Goal: Task Accomplishment & Management: Complete application form

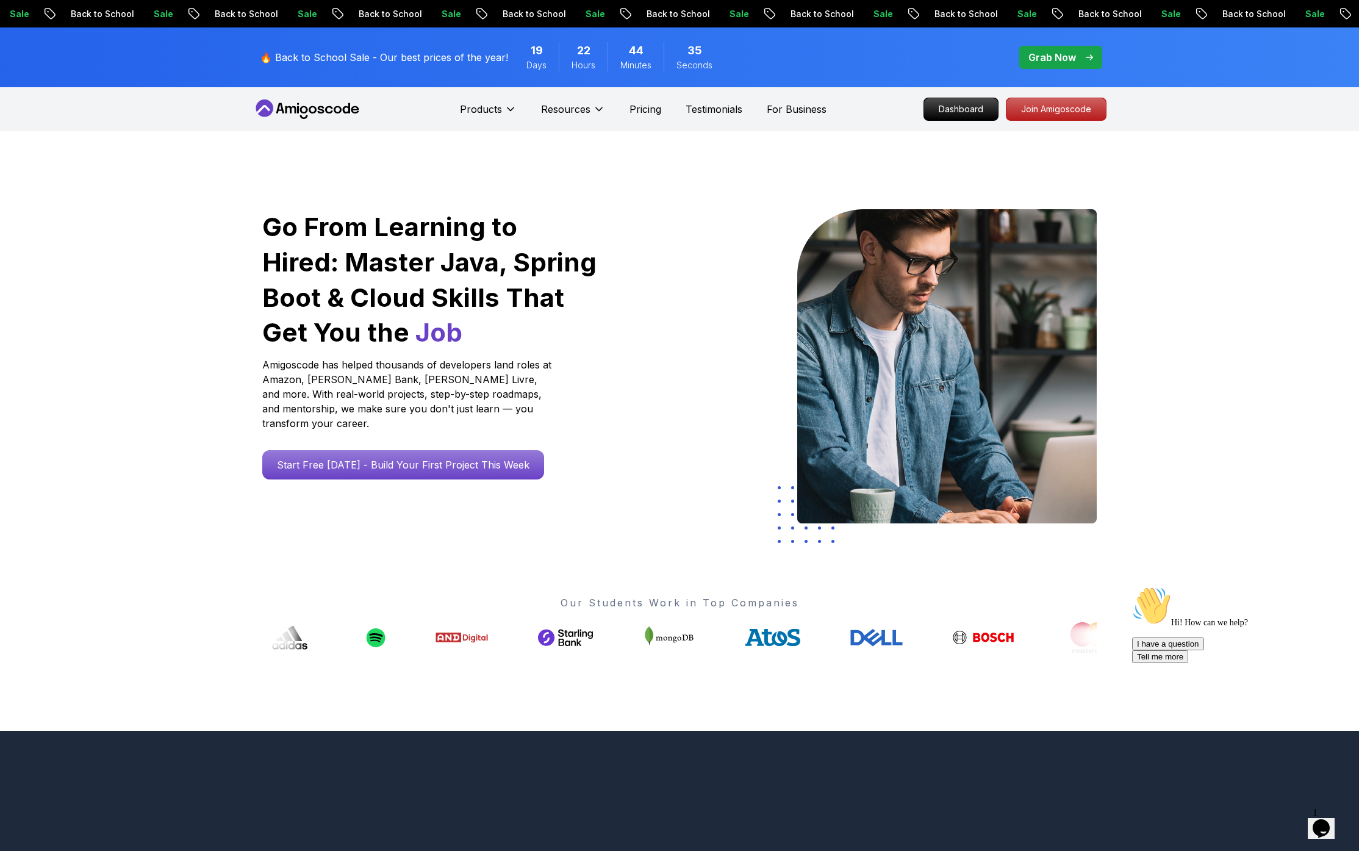
click at [302, 114] on icon at bounding box center [308, 109] width 110 height 20
click at [677, 59] on span "Seconds" at bounding box center [695, 65] width 36 height 12
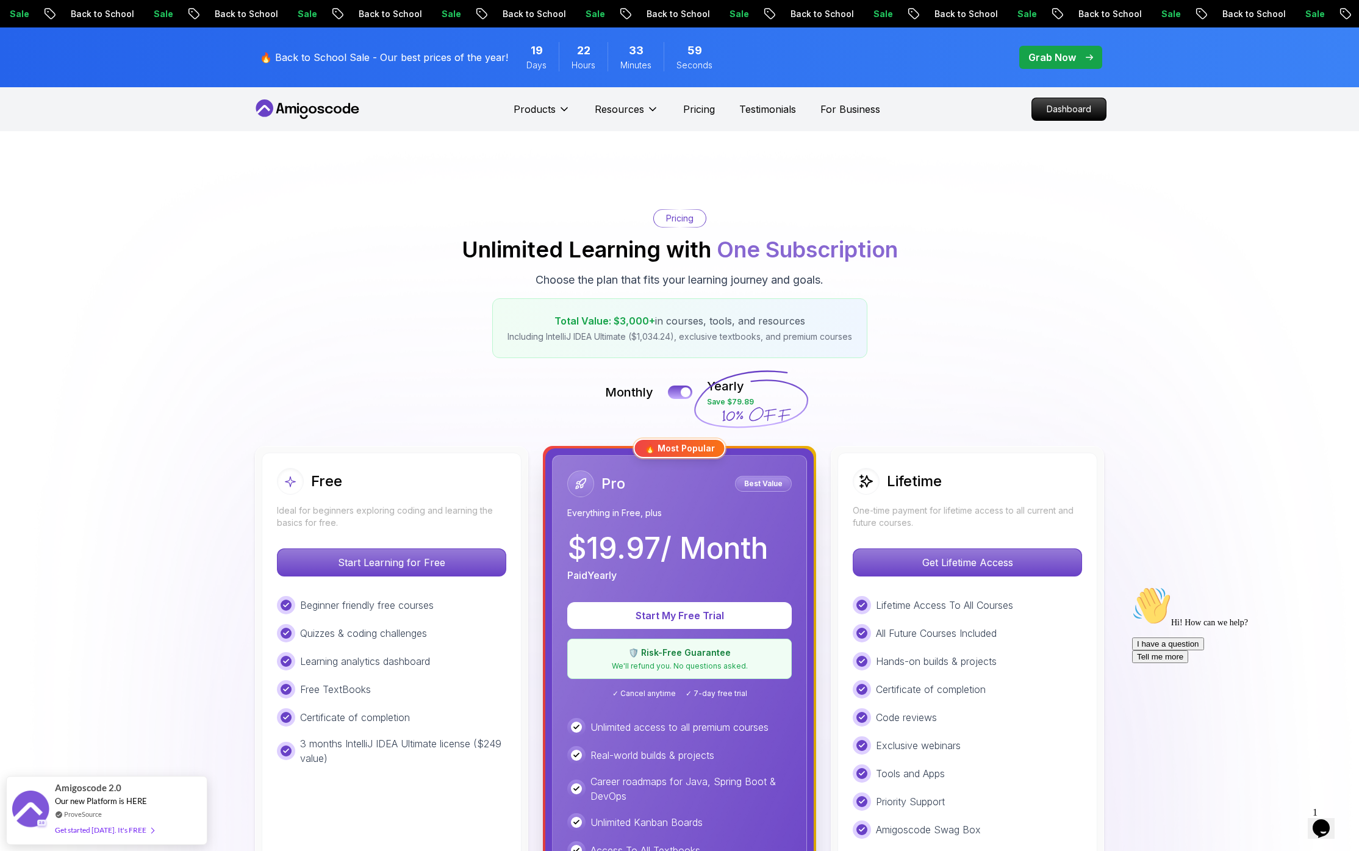
drag, startPoint x: 771, startPoint y: 413, endPoint x: 712, endPoint y: 416, distance: 58.6
click at [712, 416] on icon at bounding box center [750, 399] width 117 height 107
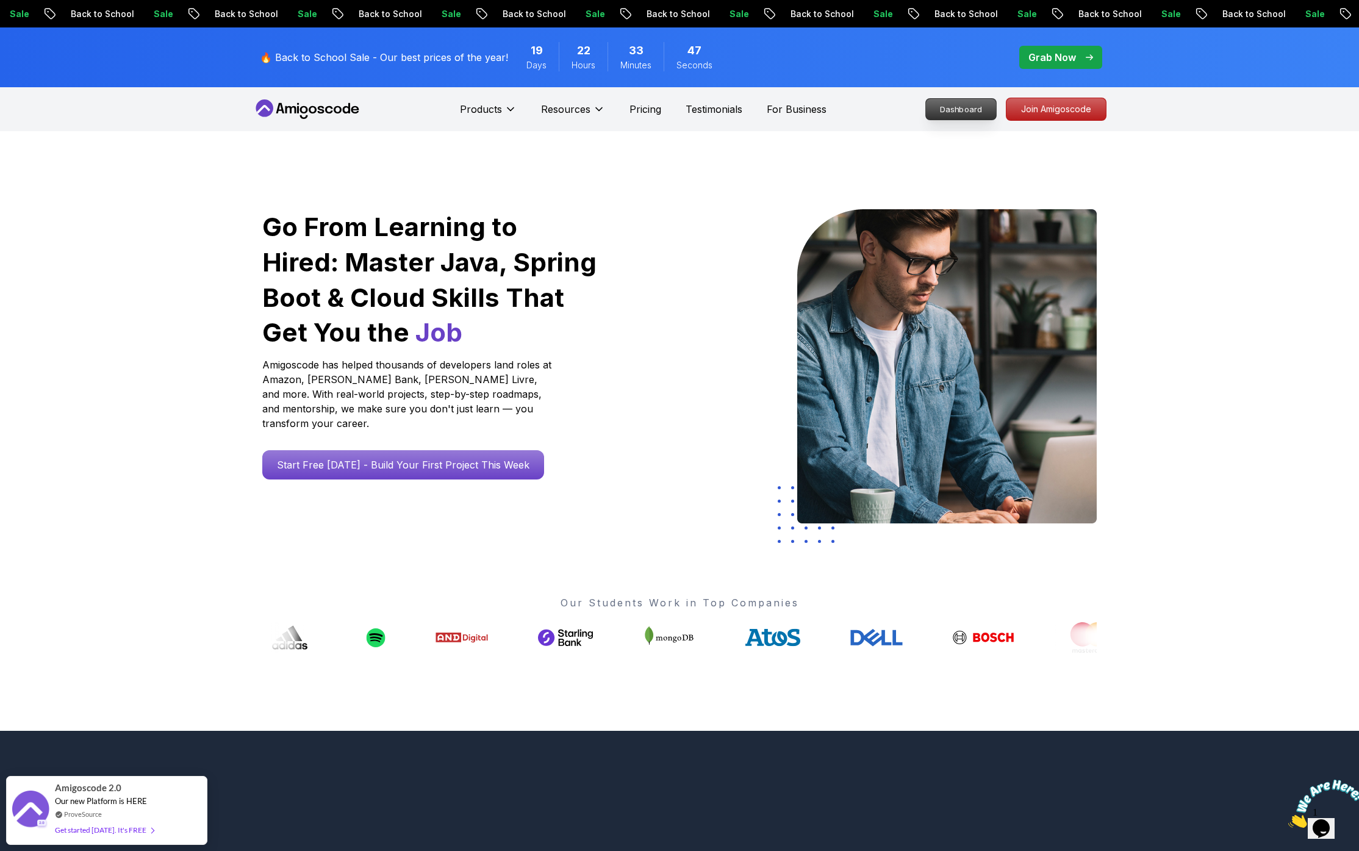
click at [952, 111] on p "Dashboard" at bounding box center [961, 109] width 70 height 21
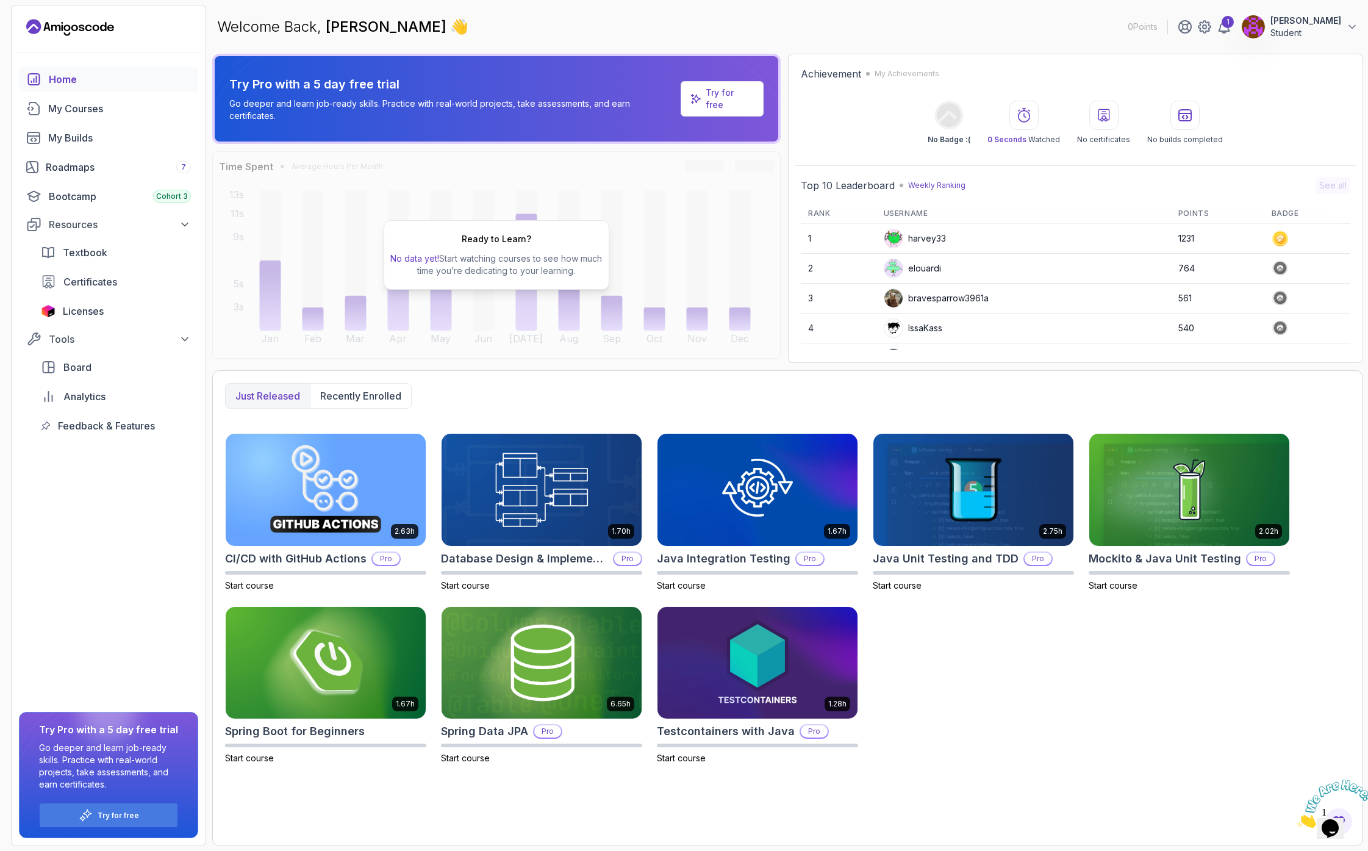
click at [1328, 32] on p "Student" at bounding box center [1306, 33] width 71 height 12
click at [1278, 228] on button "Log out" at bounding box center [1285, 236] width 145 height 30
click at [1277, 237] on p "Log out" at bounding box center [1260, 236] width 35 height 15
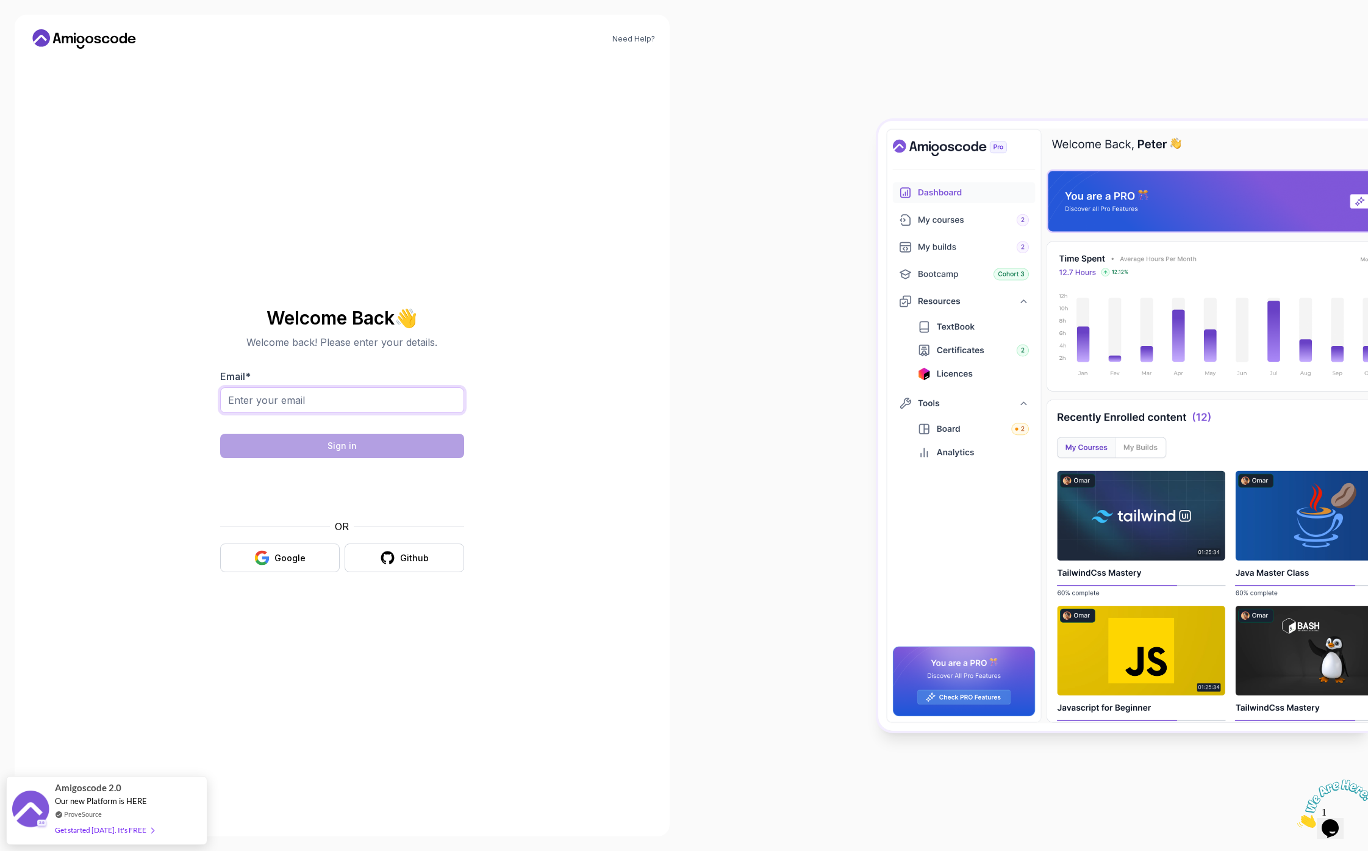
click at [270, 403] on input "Email *" at bounding box center [342, 400] width 244 height 26
click at [252, 401] on input "Email *" at bounding box center [342, 400] width 244 height 26
type input "foo"
type input "nelson+sep01@amigoscode.com"
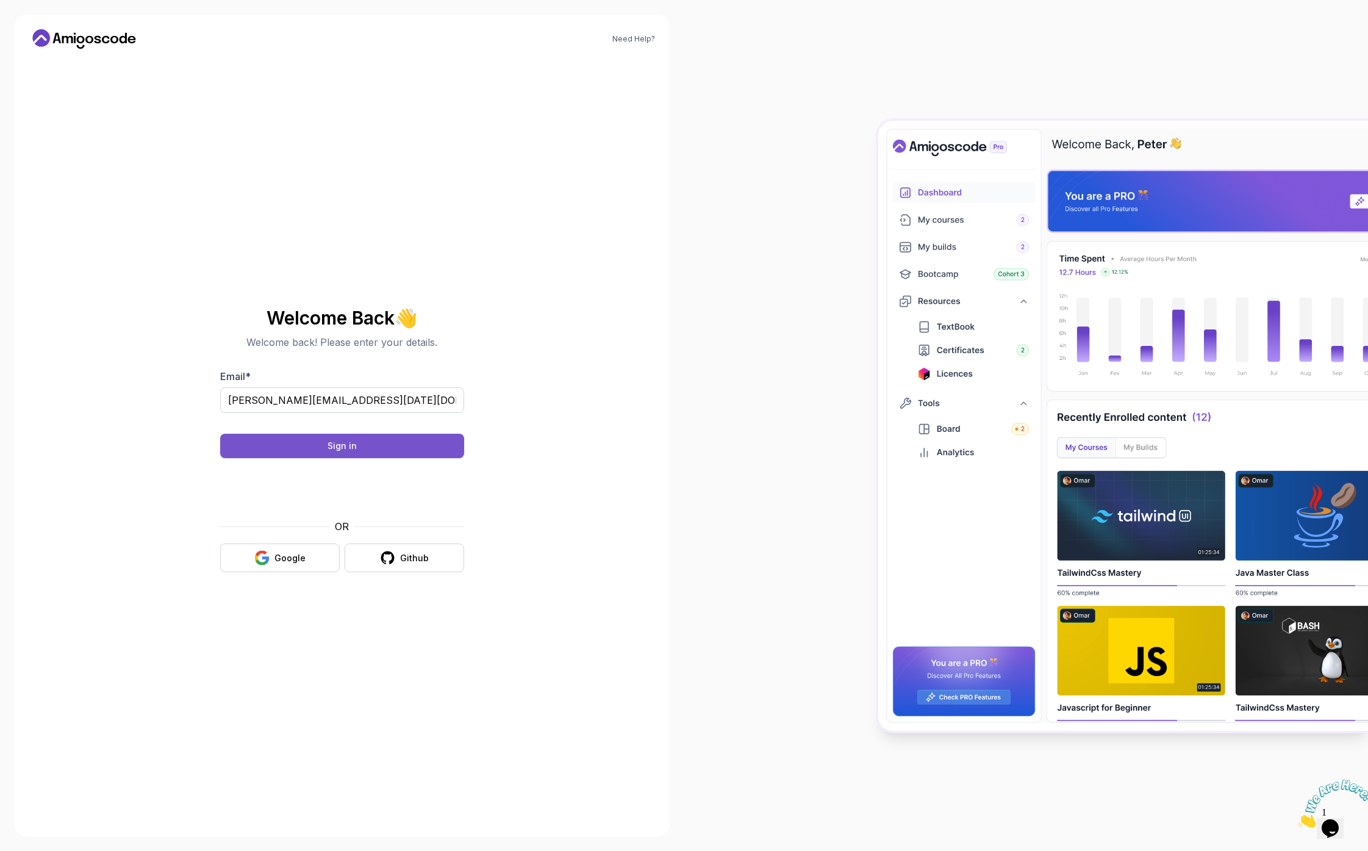
click at [345, 438] on button "Sign in" at bounding box center [342, 446] width 244 height 24
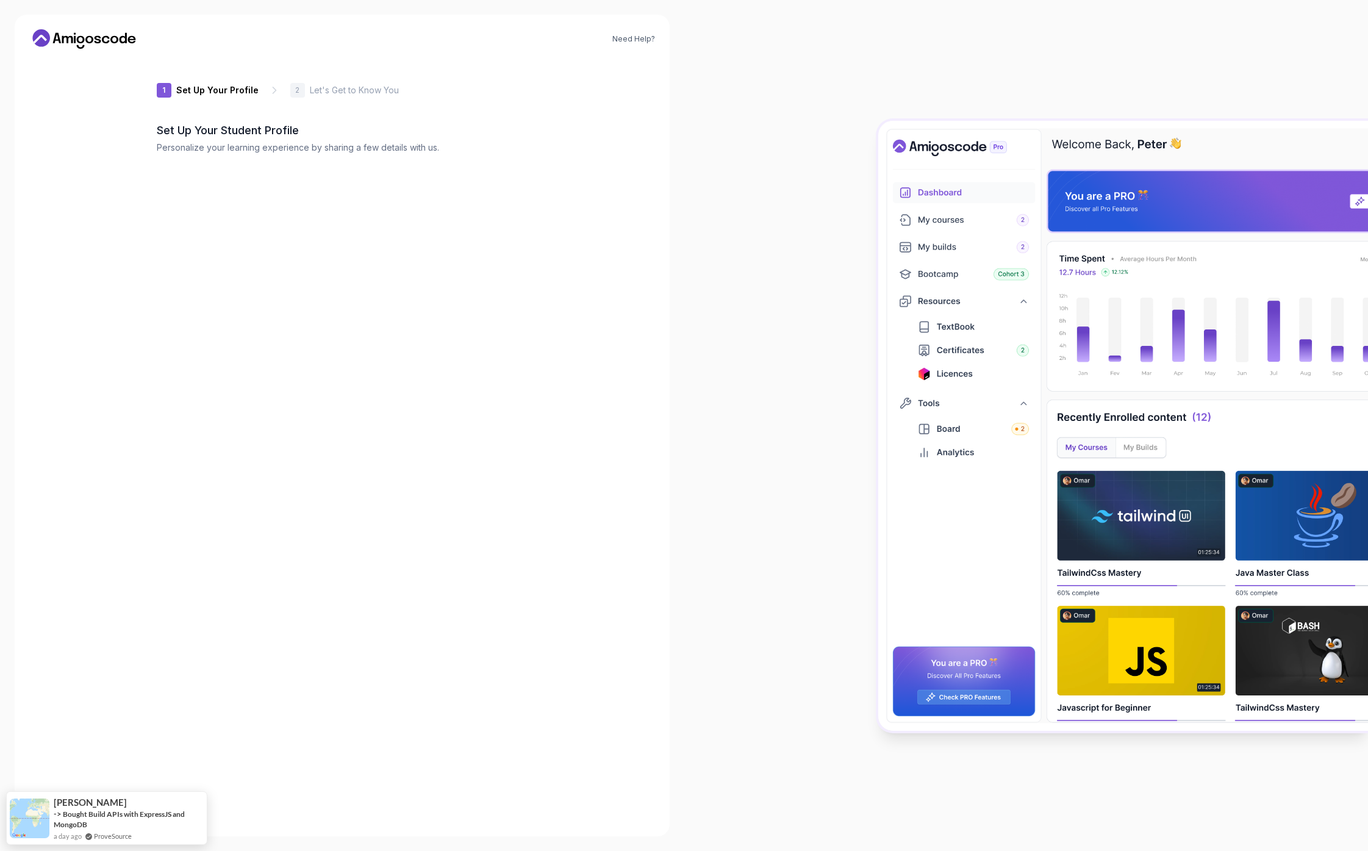
type input "gentlebearaed2c"
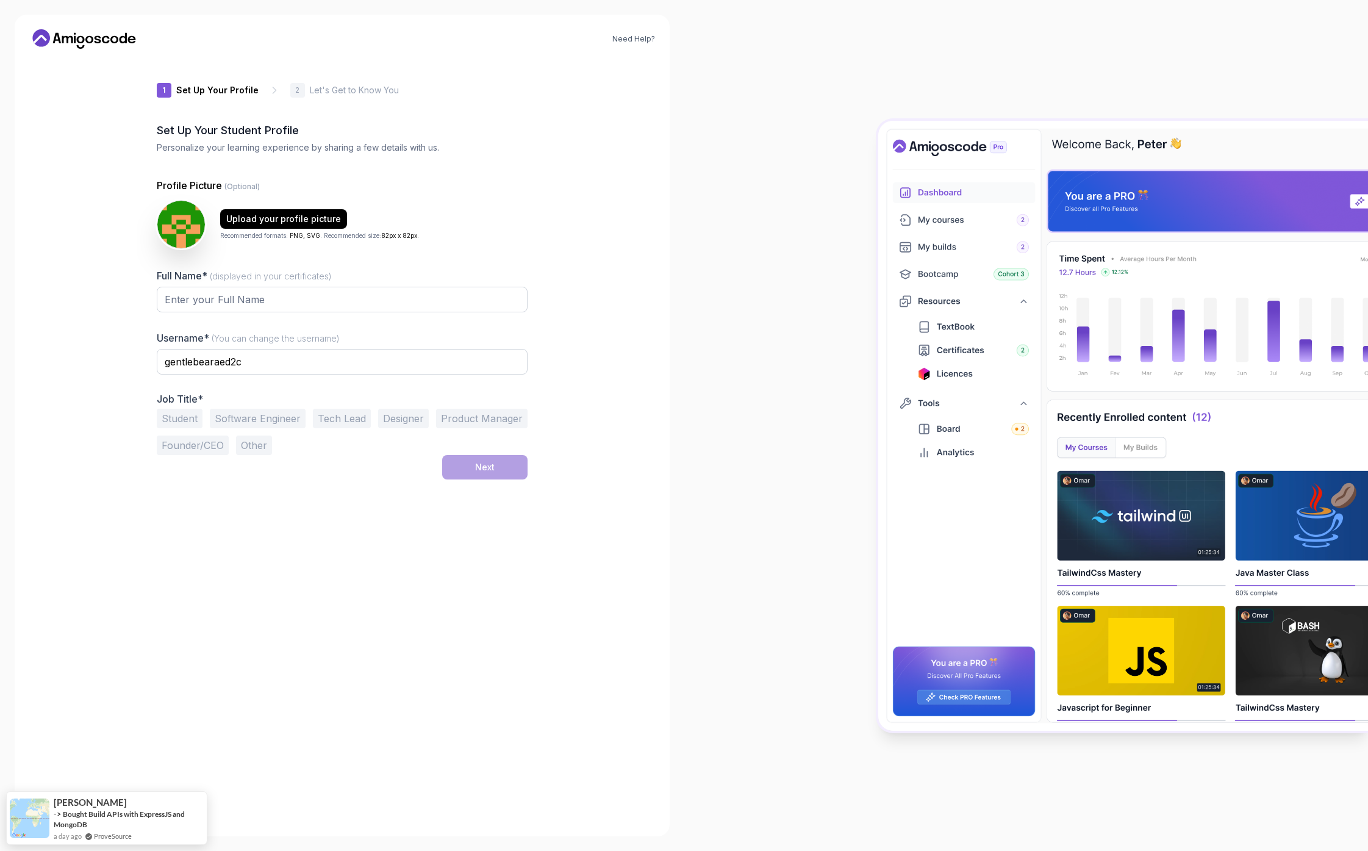
click at [185, 421] on button "Student" at bounding box center [180, 419] width 46 height 20
click at [320, 301] on input "Full Name* (displayed in your certificates)" at bounding box center [342, 300] width 371 height 26
type input "[PERSON_NAME] Mama Samba Braima Djalo"
click at [474, 474] on button "Next" at bounding box center [484, 467] width 85 height 24
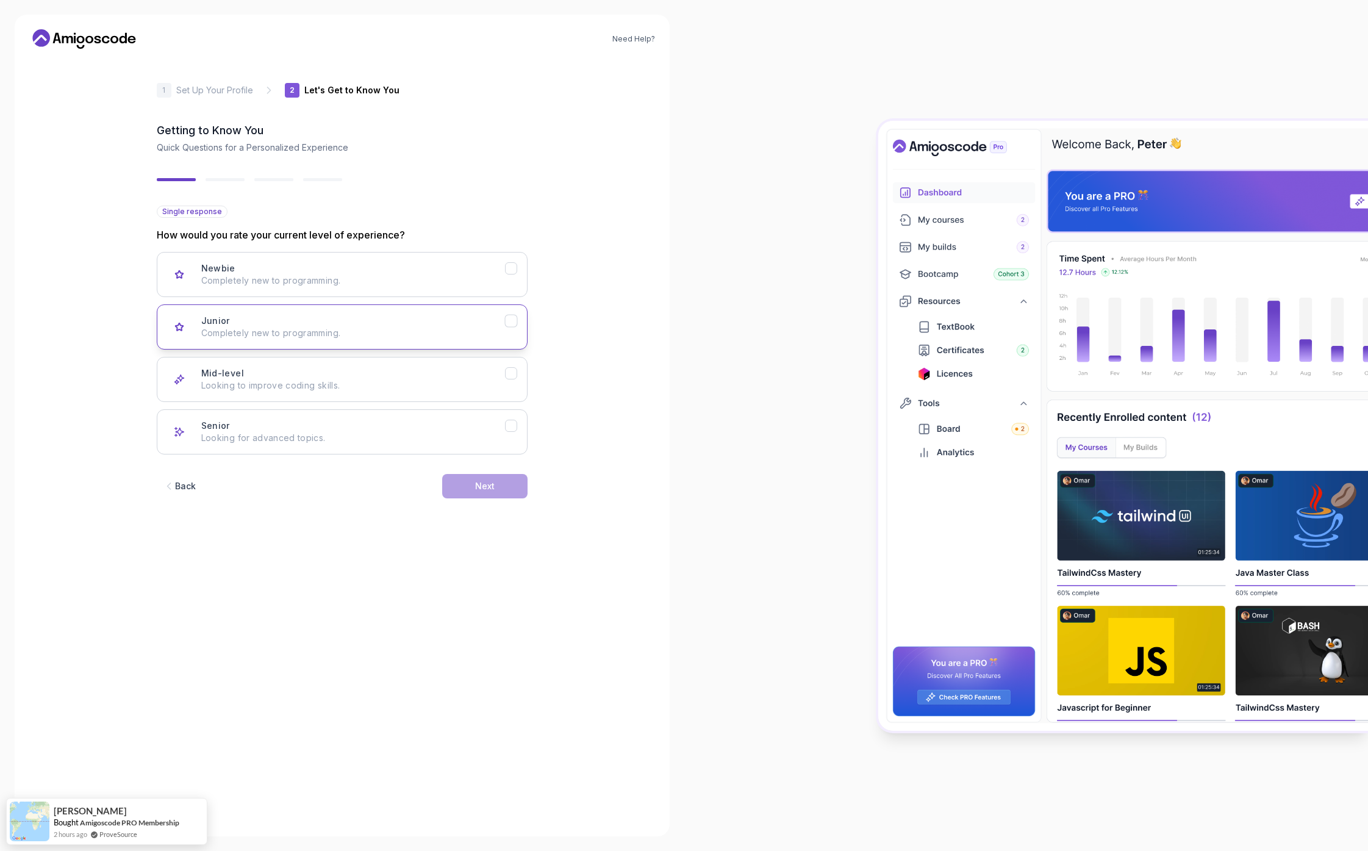
click at [340, 334] on p "Completely new to programming." at bounding box center [353, 333] width 304 height 12
click at [465, 485] on button "Next" at bounding box center [484, 486] width 85 height 24
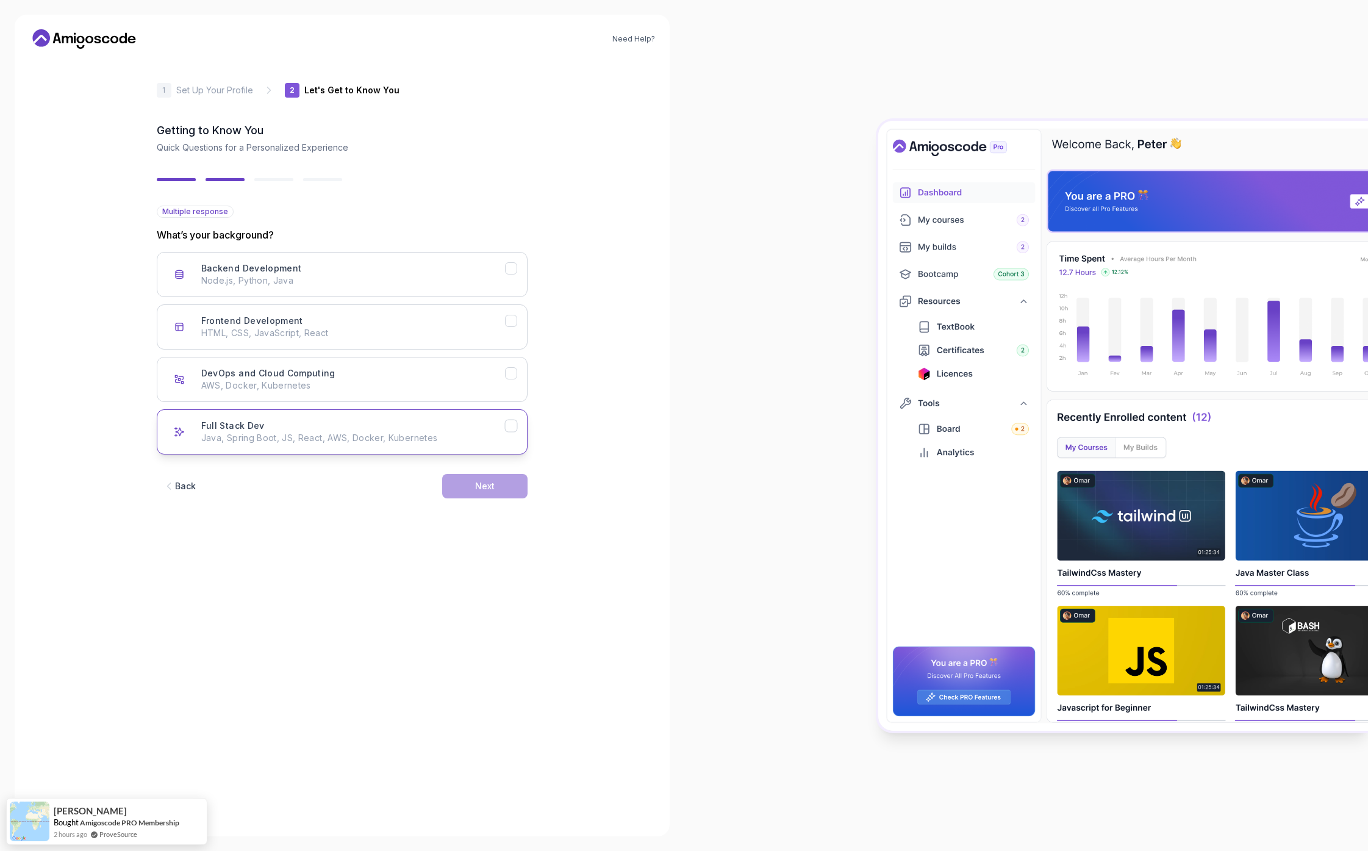
click at [459, 409] on button "Full Stack Dev Java, Spring Boot, JS, React, AWS, Docker, Kubernetes" at bounding box center [342, 431] width 371 height 45
click at [475, 497] on button "Next" at bounding box center [484, 486] width 85 height 24
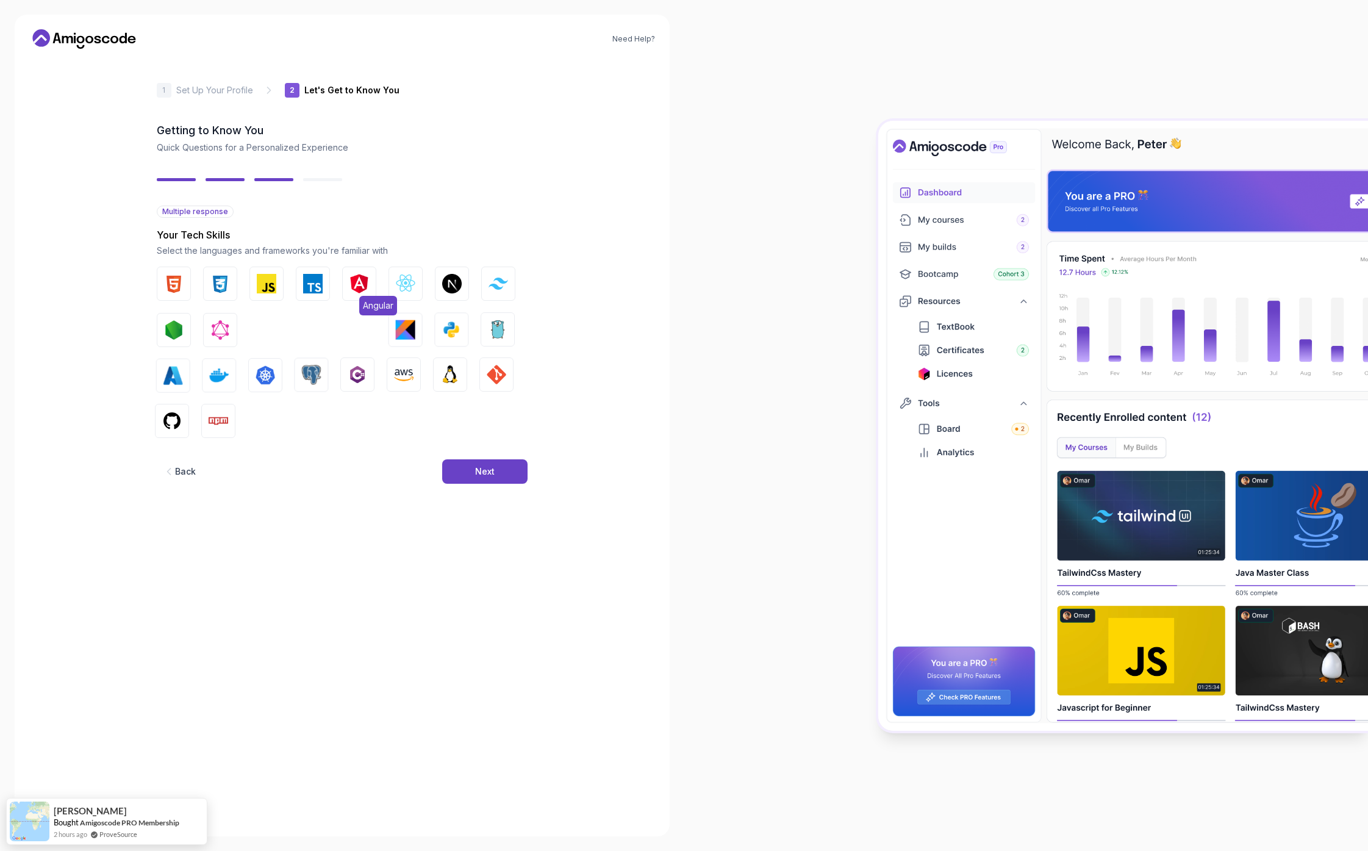
click at [354, 289] on img "button" at bounding box center [360, 284] width 20 height 20
click at [520, 478] on button "Next" at bounding box center [484, 471] width 85 height 24
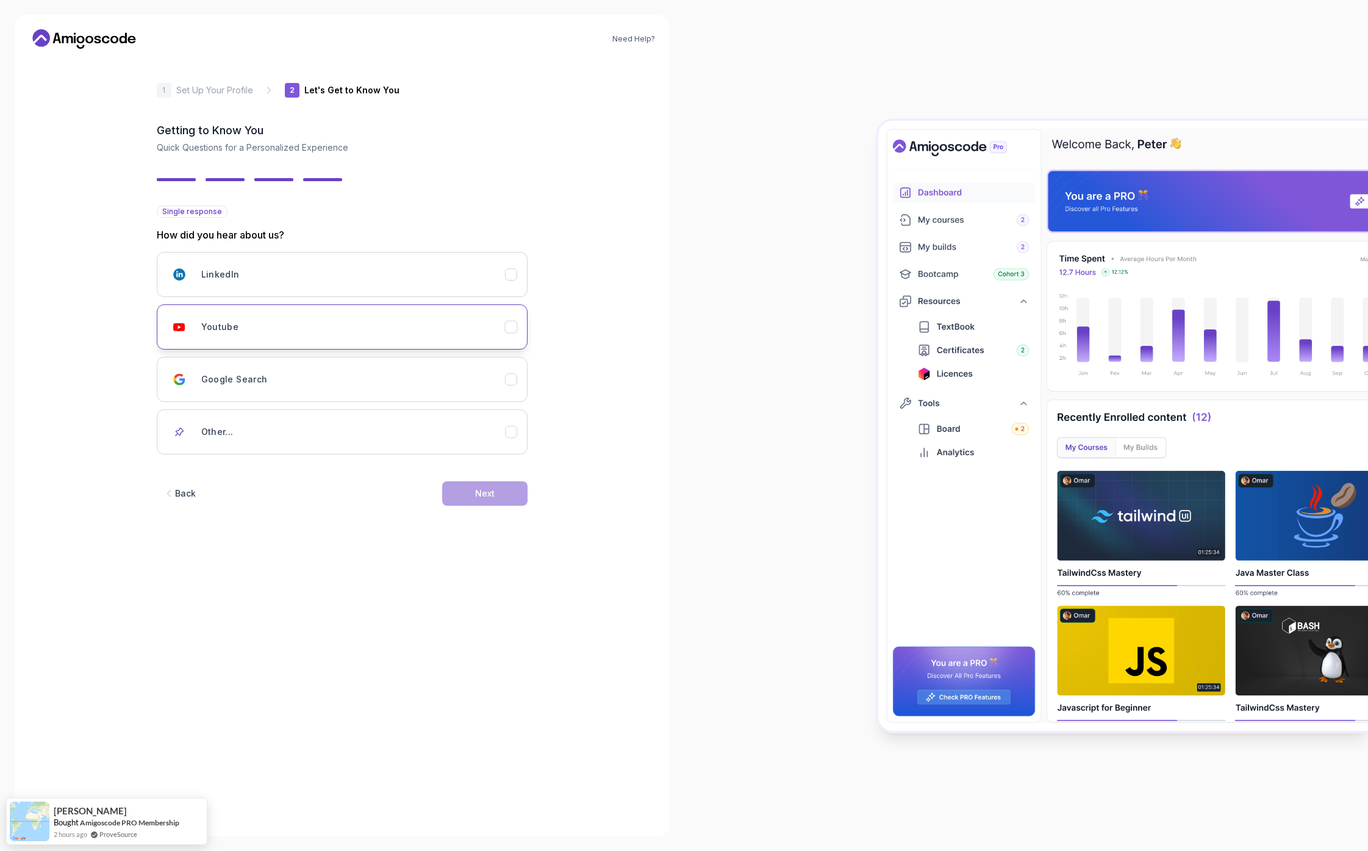
click at [426, 315] on div "Youtube" at bounding box center [353, 327] width 304 height 24
click at [499, 501] on button "Next" at bounding box center [484, 493] width 85 height 24
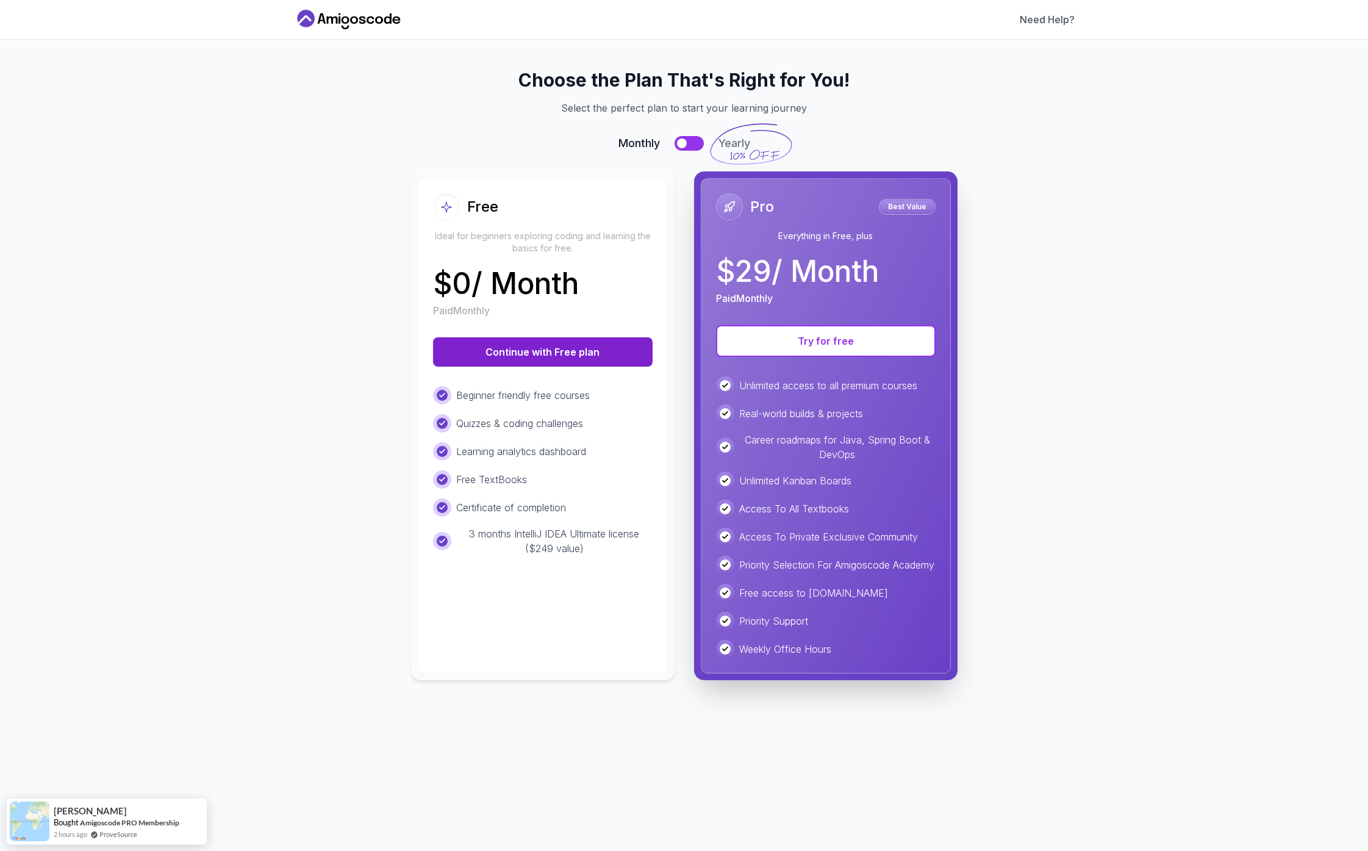
click at [547, 355] on button "Continue with Free plan" at bounding box center [543, 351] width 220 height 29
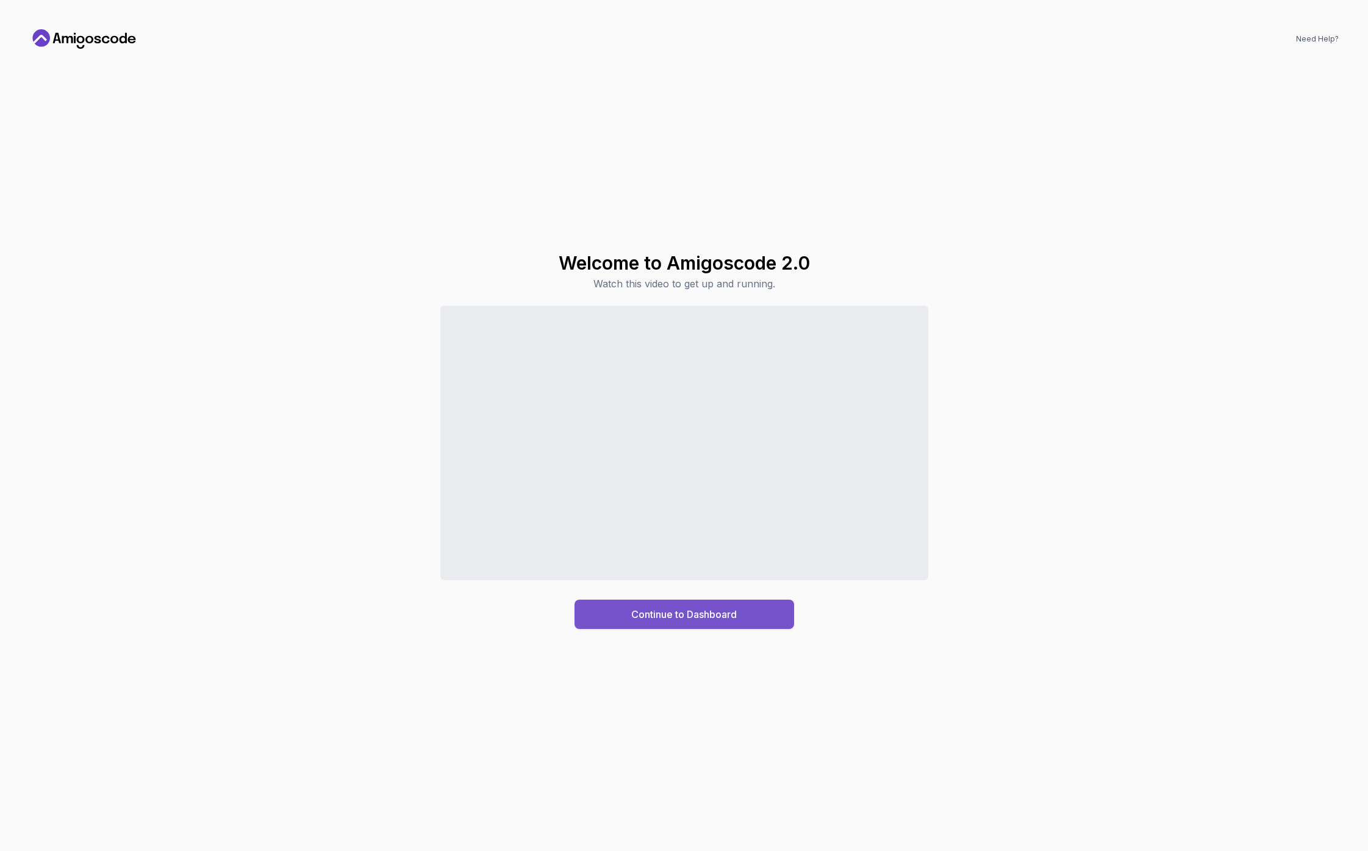
click at [664, 609] on div "Continue to Dashboard" at bounding box center [684, 614] width 106 height 15
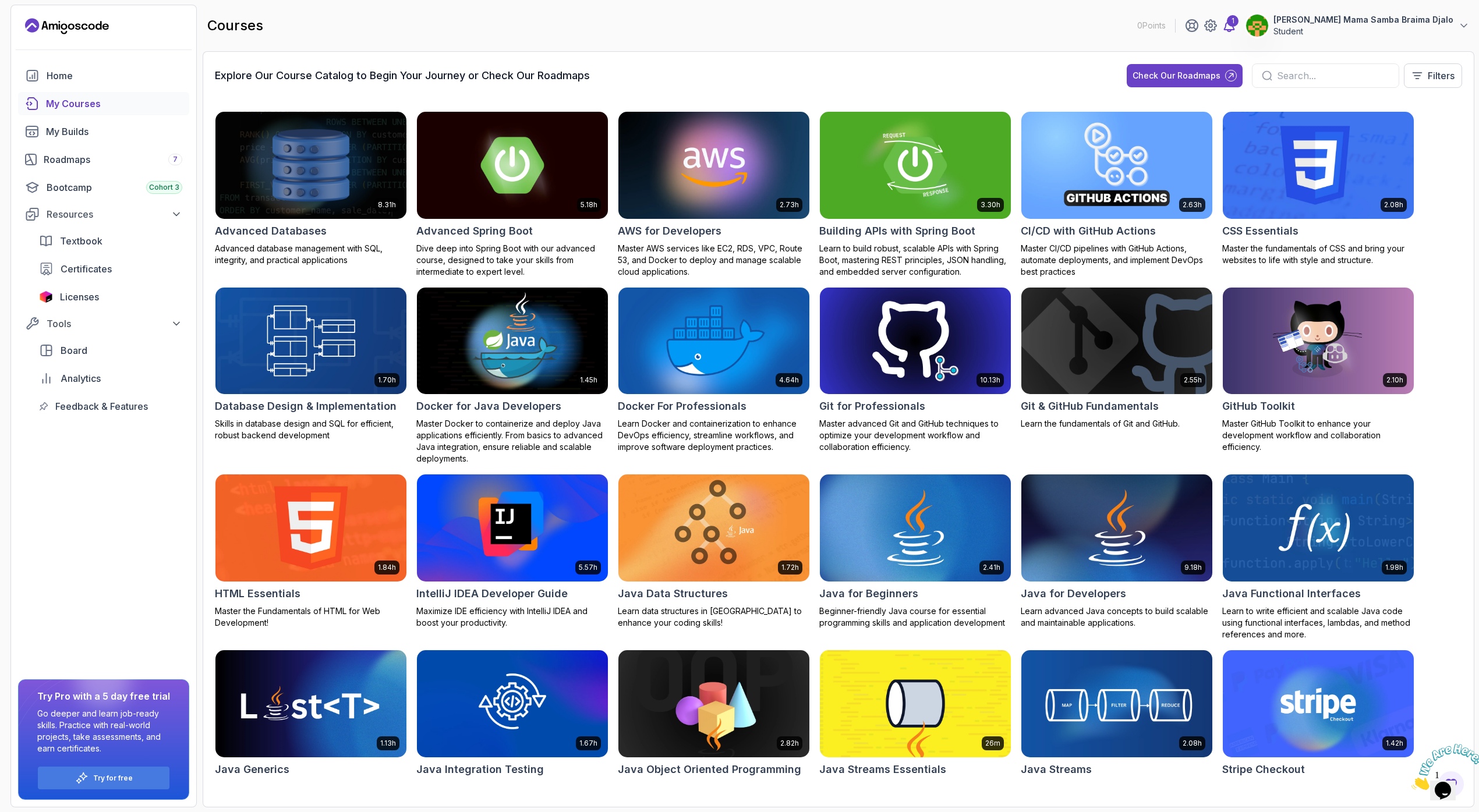
click at [1239, 25] on div "1" at bounding box center [1232, 21] width 11 height 11
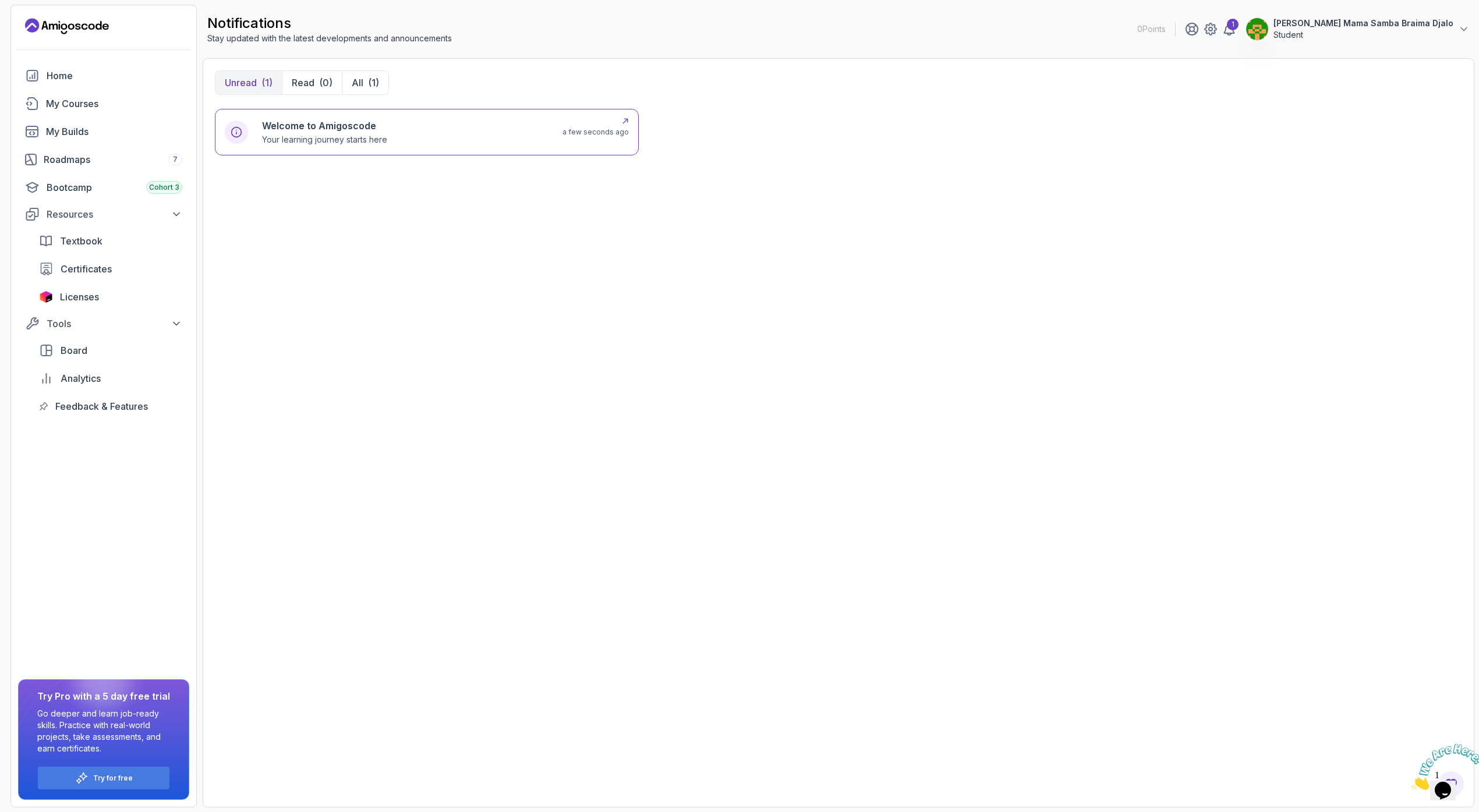
click at [509, 122] on div "Welcome to Amigoscode Your learning journey starts here" at bounding box center [406, 132] width 286 height 27
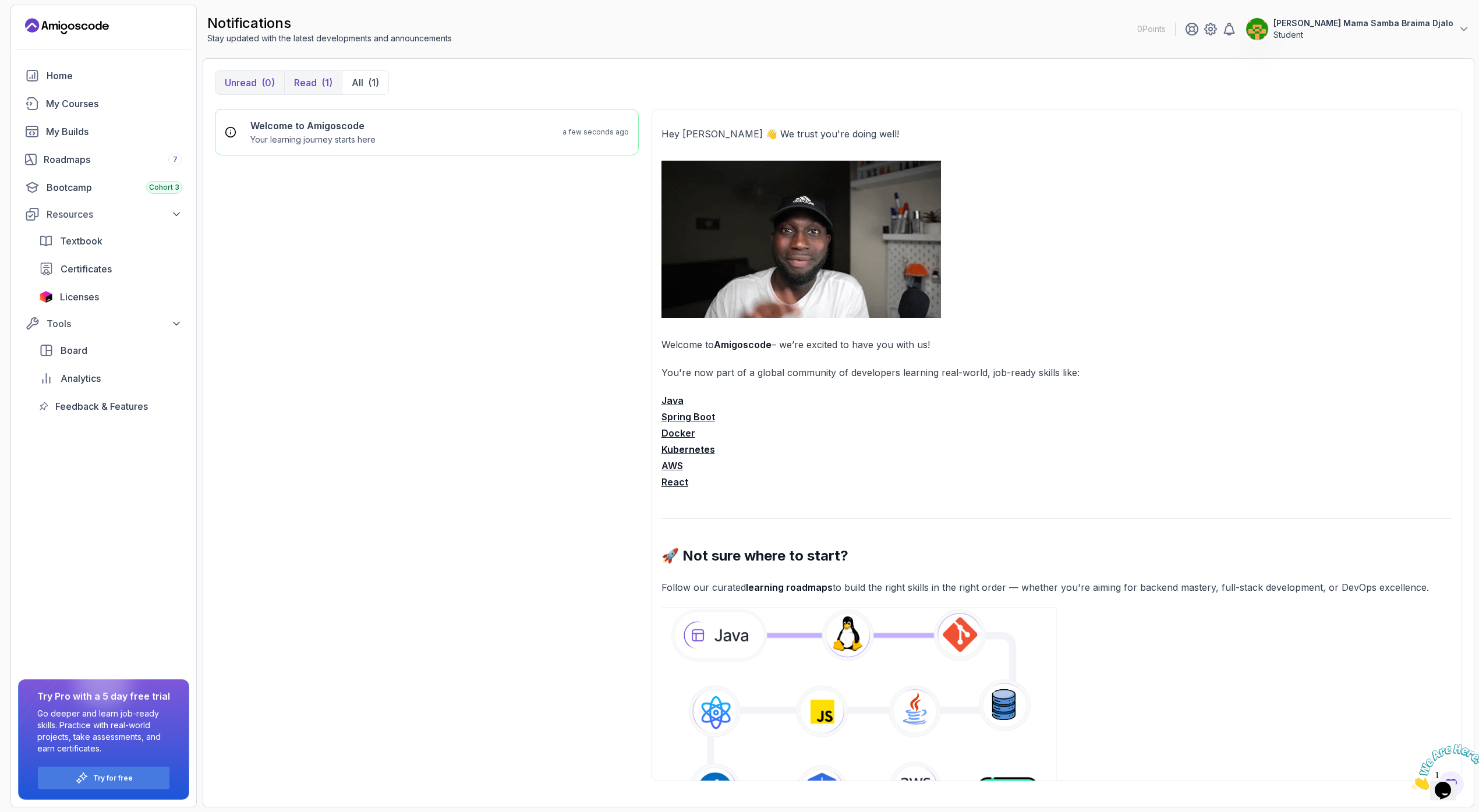
click at [246, 80] on p "Unread" at bounding box center [240, 82] width 32 height 14
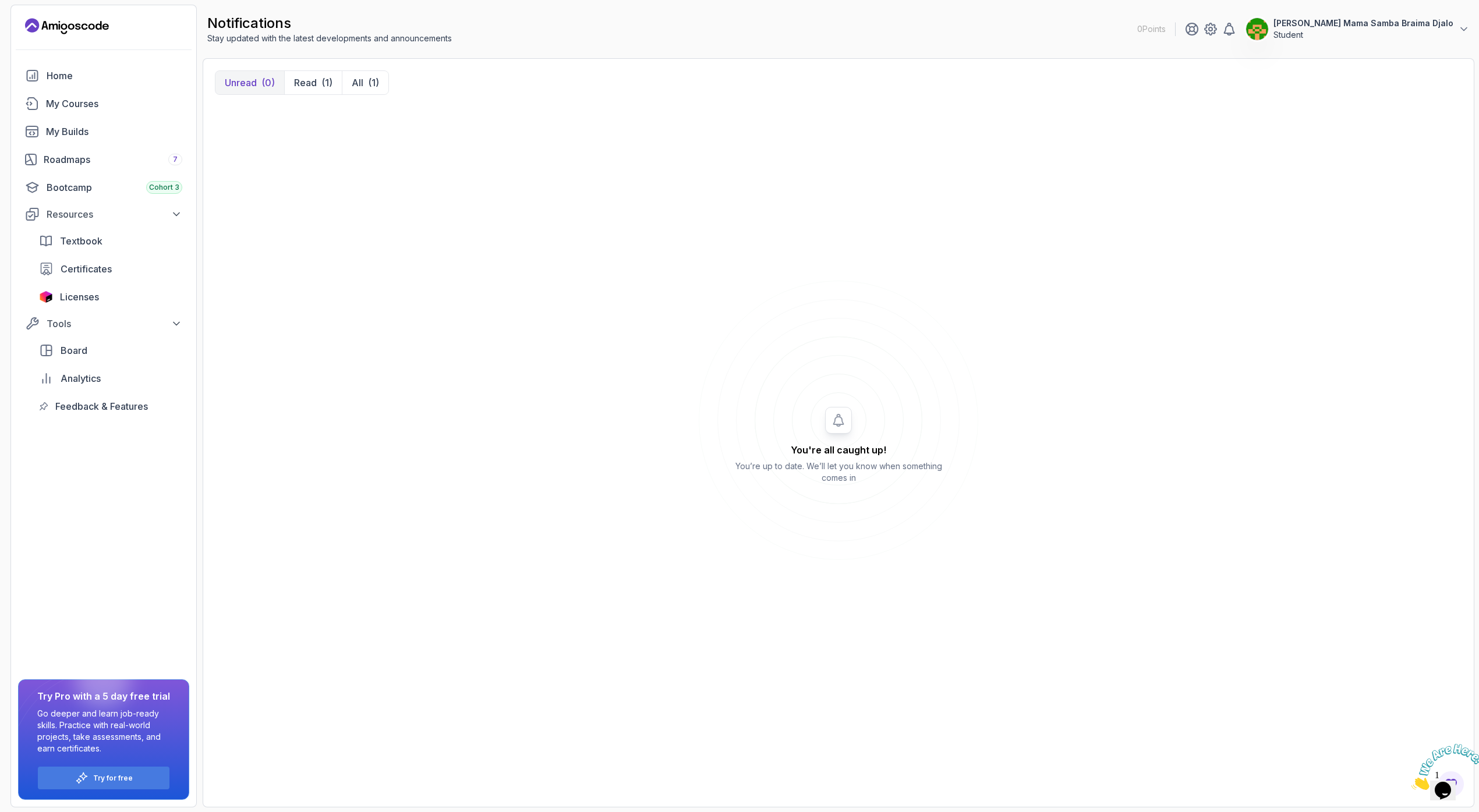
click at [372, 236] on div "You're all caught up! You’re up to date. We’ll let you know when something come…" at bounding box center [838, 452] width 1247 height 500
click at [68, 112] on link "My Courses" at bounding box center [103, 103] width 171 height 23
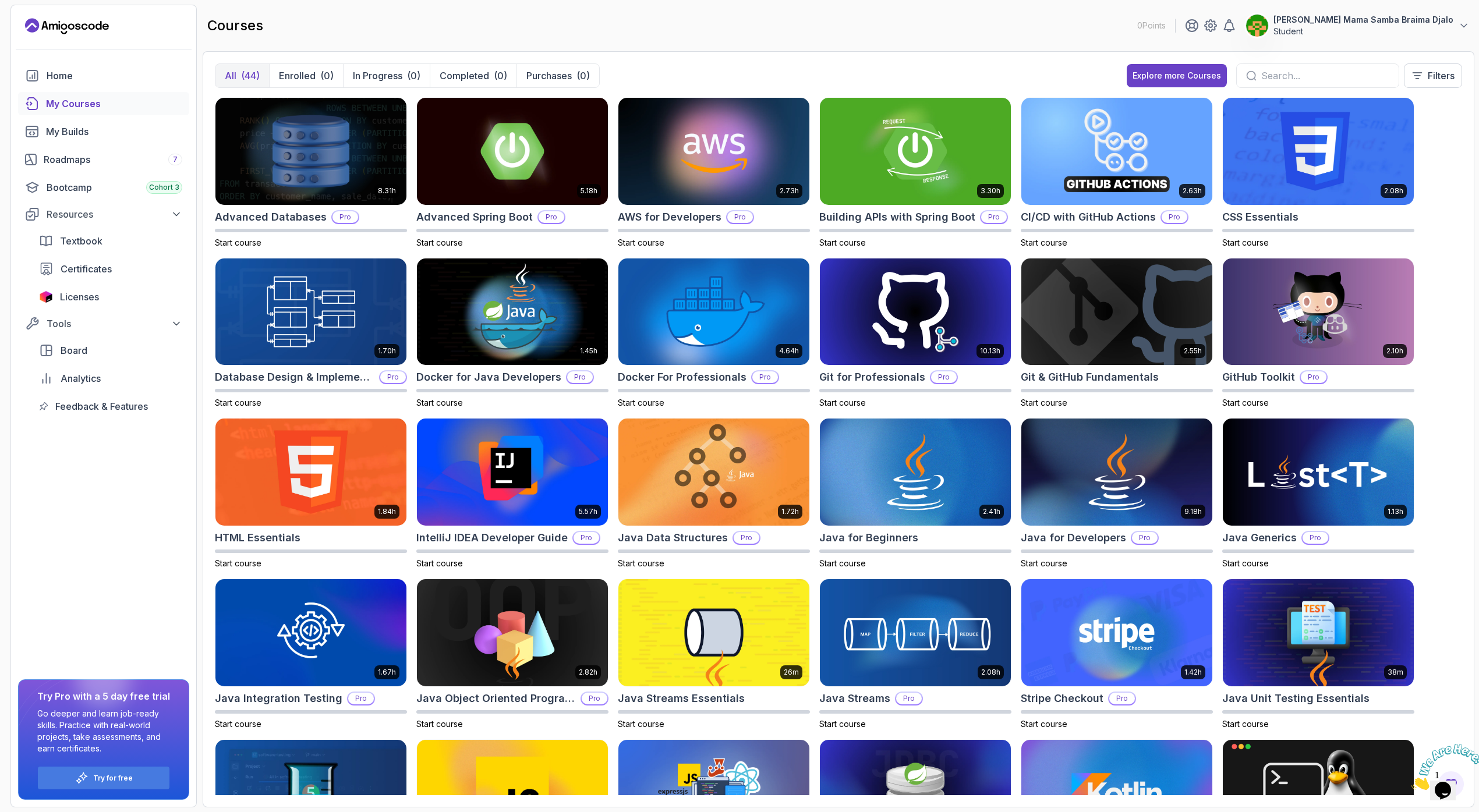
click at [1305, 21] on p "[PERSON_NAME] Mama Samba Braima Djalo" at bounding box center [1363, 20] width 180 height 11
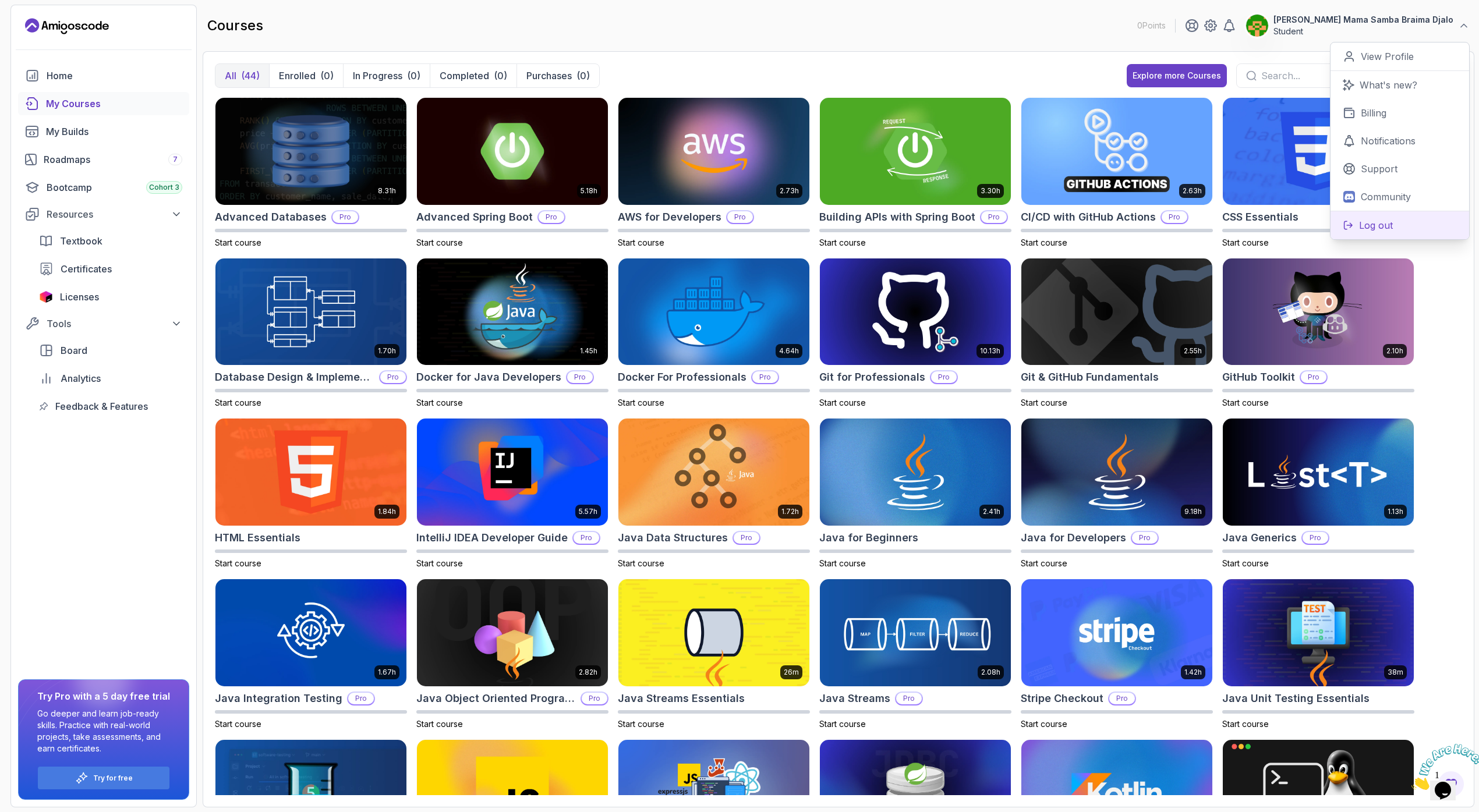
click at [1305, 225] on button "Log out" at bounding box center [1399, 225] width 138 height 29
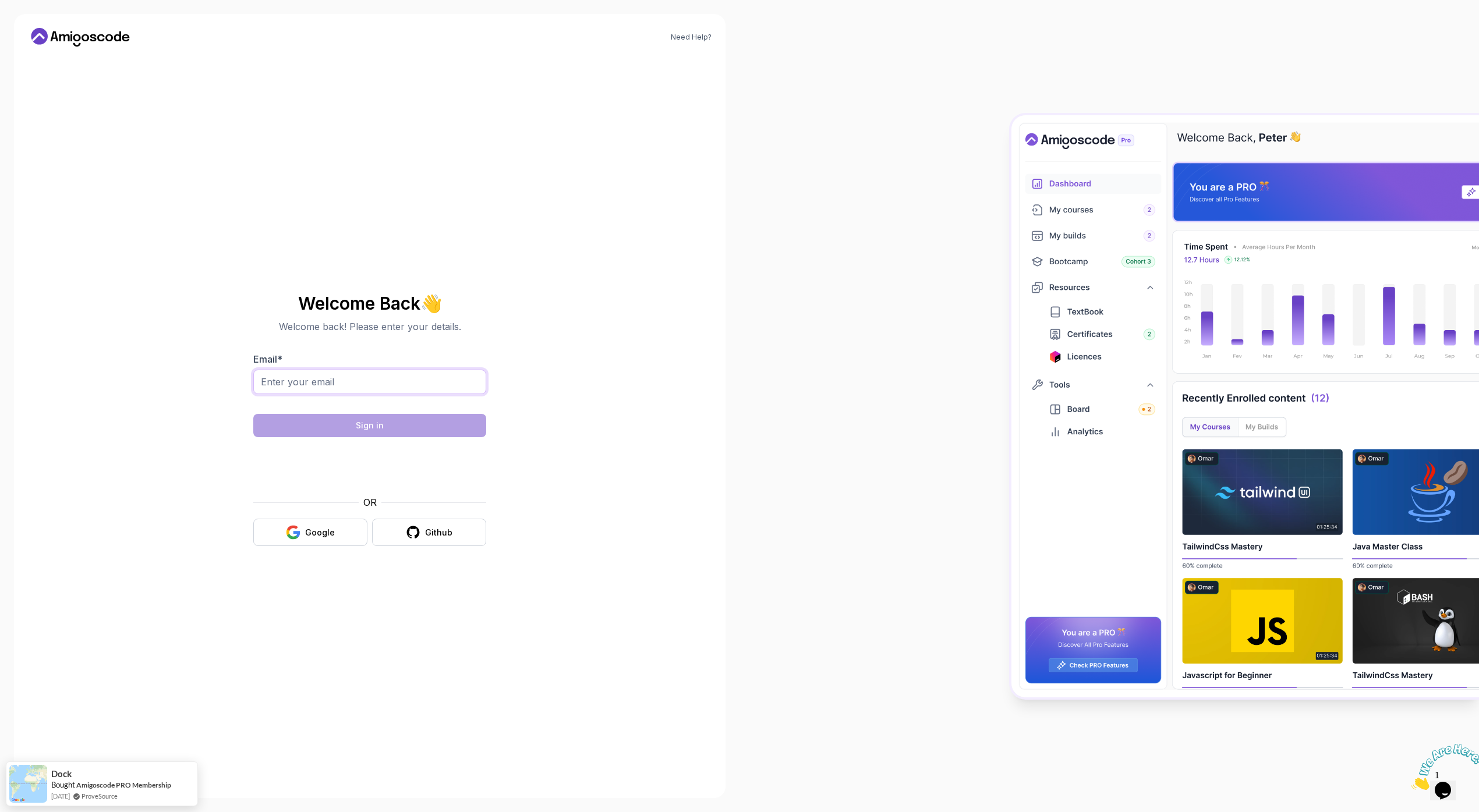
click at [284, 379] on input "Email *" at bounding box center [369, 382] width 233 height 25
type input "e"
click at [293, 382] on input "[PERSON_NAME][EMAIL_ADDRESS][DOMAIN_NAME]" at bounding box center [369, 382] width 233 height 25
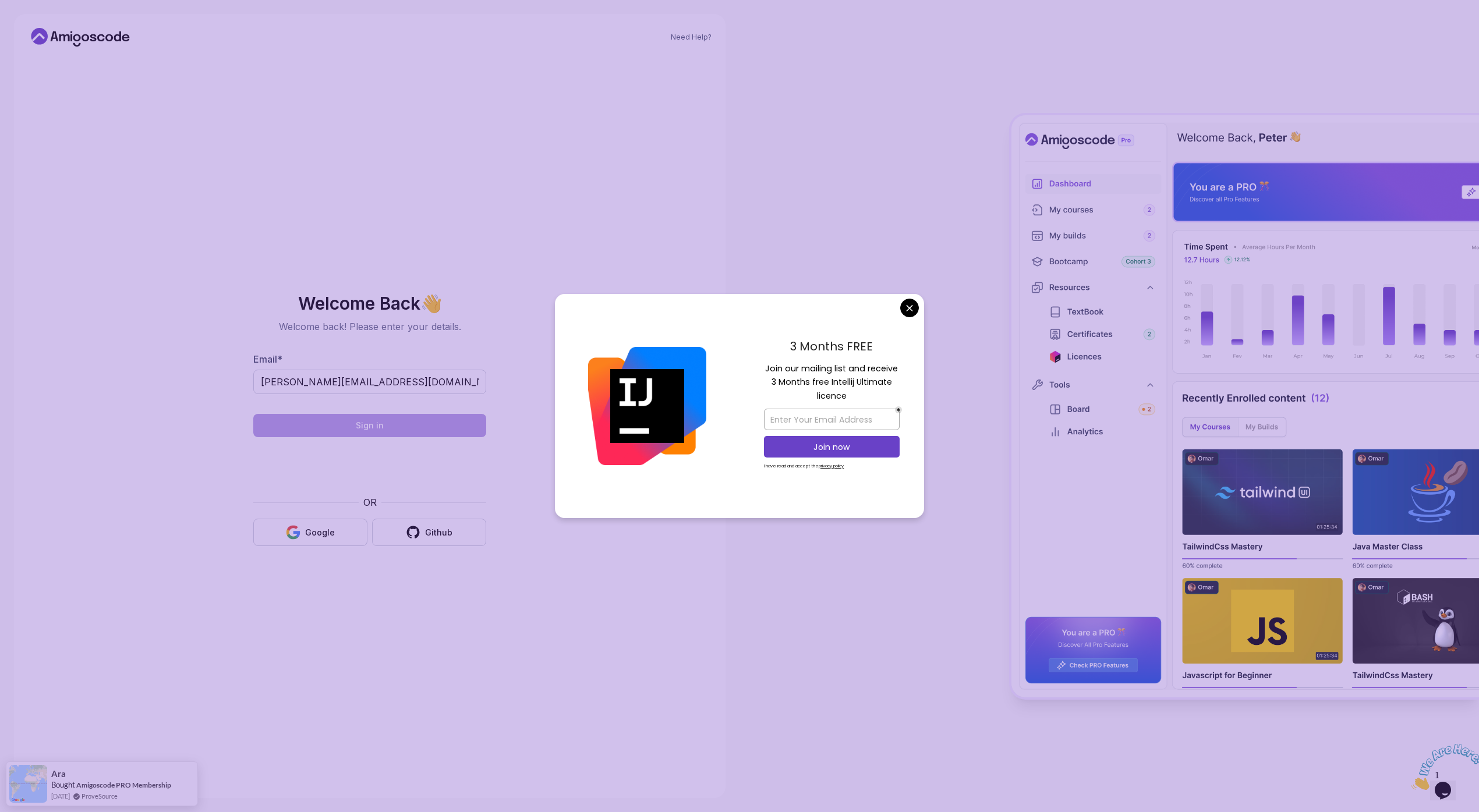
click at [911, 313] on body "Need Help? Welcome Back 👋 Welcome back! Please enter your details. Email * [PER…" at bounding box center [740, 406] width 1479 height 812
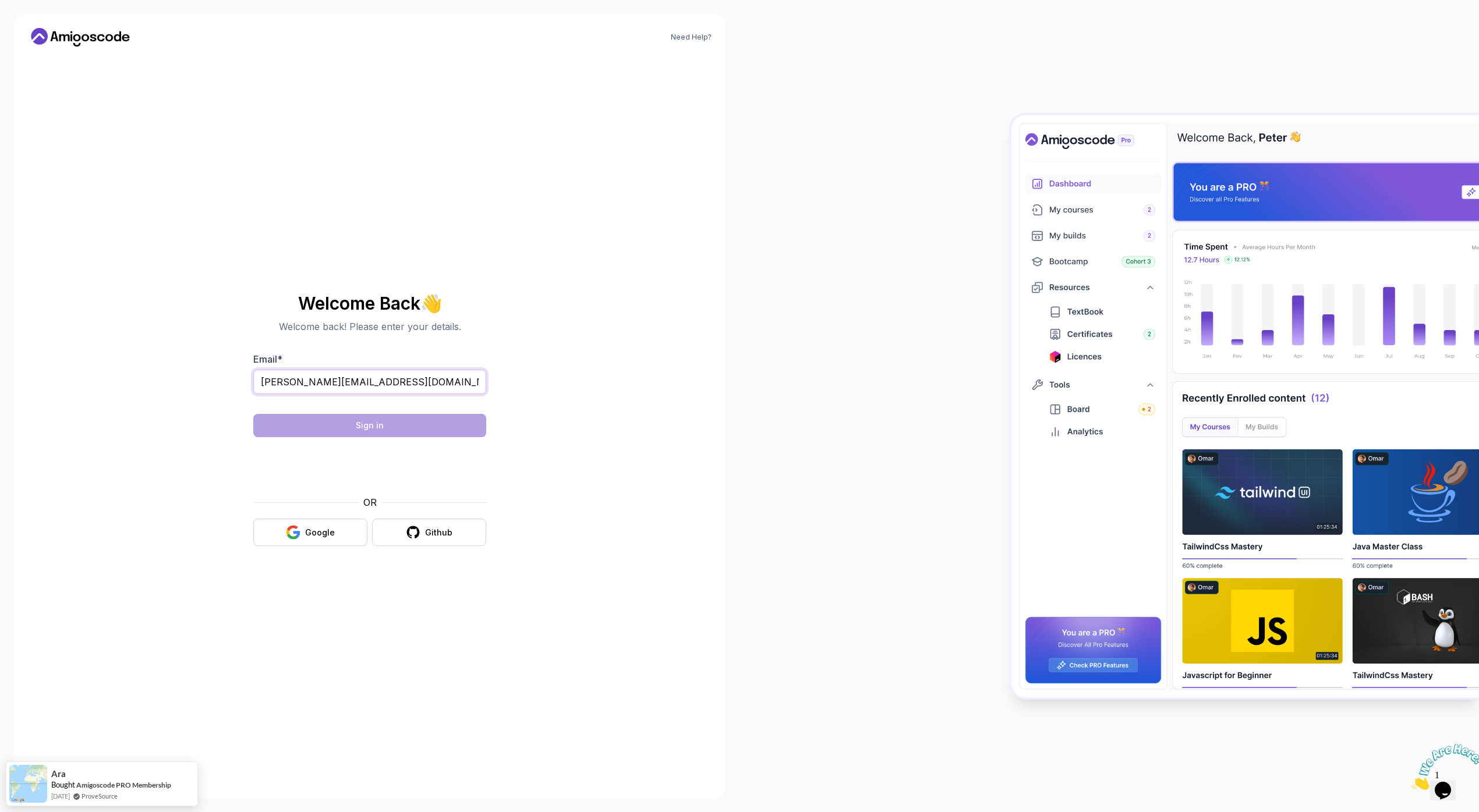
click at [318, 382] on input "[PERSON_NAME][EMAIL_ADDRESS][DOMAIN_NAME]" at bounding box center [369, 382] width 233 height 25
click at [321, 383] on input "[PERSON_NAME][EMAIL_ADDRESS][DOMAIN_NAME]" at bounding box center [369, 382] width 233 height 25
type input "[PERSON_NAME][EMAIL_ADDRESS][DATE][DOMAIN_NAME]"
click at [408, 425] on button "Sign in" at bounding box center [369, 426] width 233 height 23
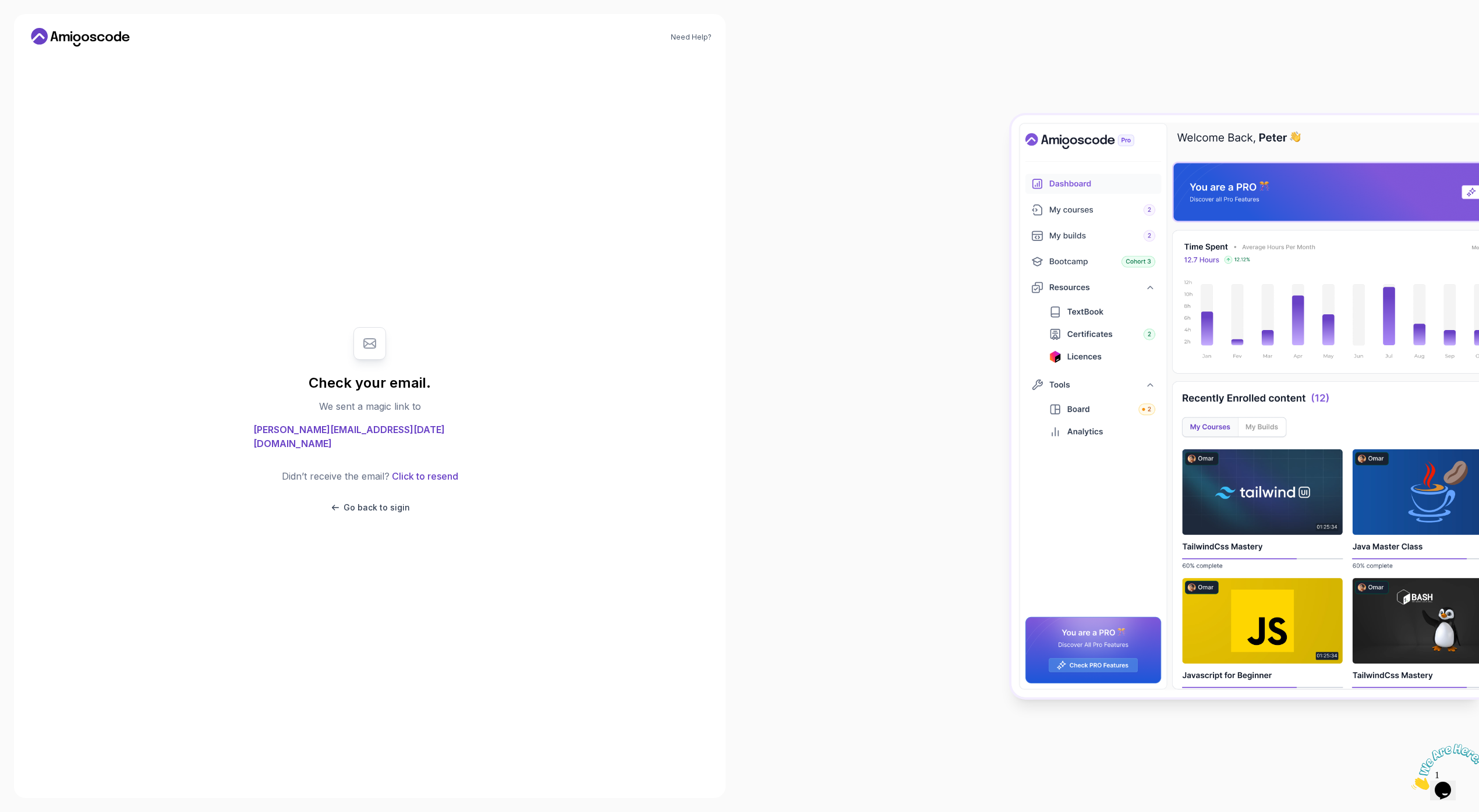
click at [237, 311] on div "Check your email. We sent a magic link to [PERSON_NAME][EMAIL_ADDRESS][DATE][DO…" at bounding box center [369, 420] width 391 height 728
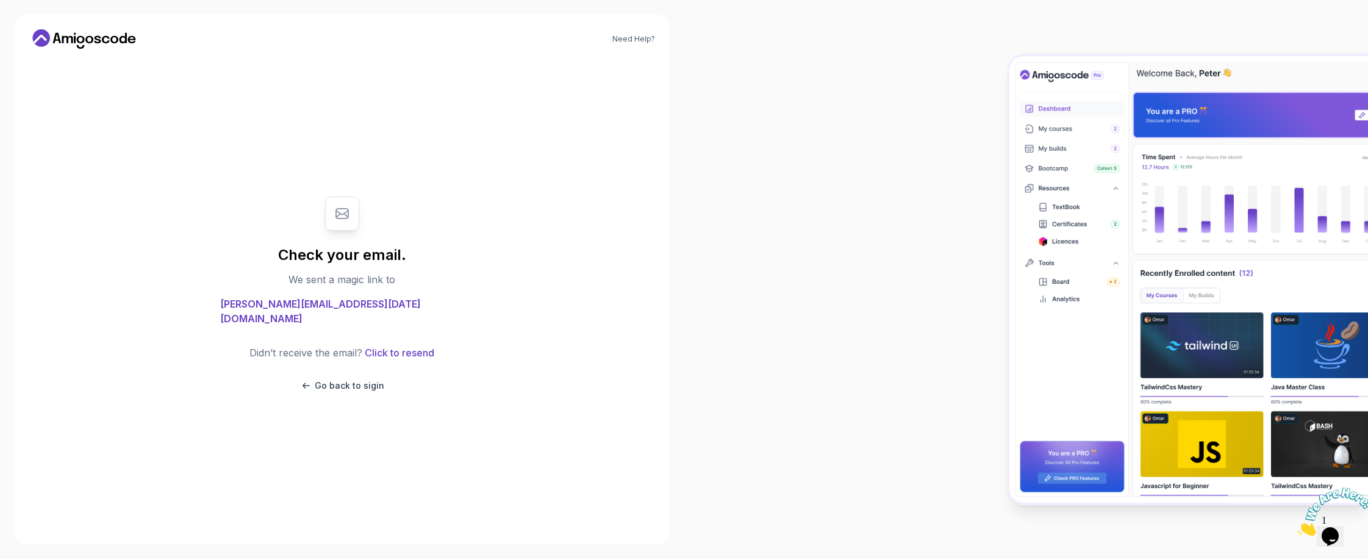
click at [670, 170] on div "Need Help? Check your email. We sent a magic link to [PERSON_NAME][EMAIL_ADDRES…" at bounding box center [342, 279] width 685 height 559
